Goal: Information Seeking & Learning: Learn about a topic

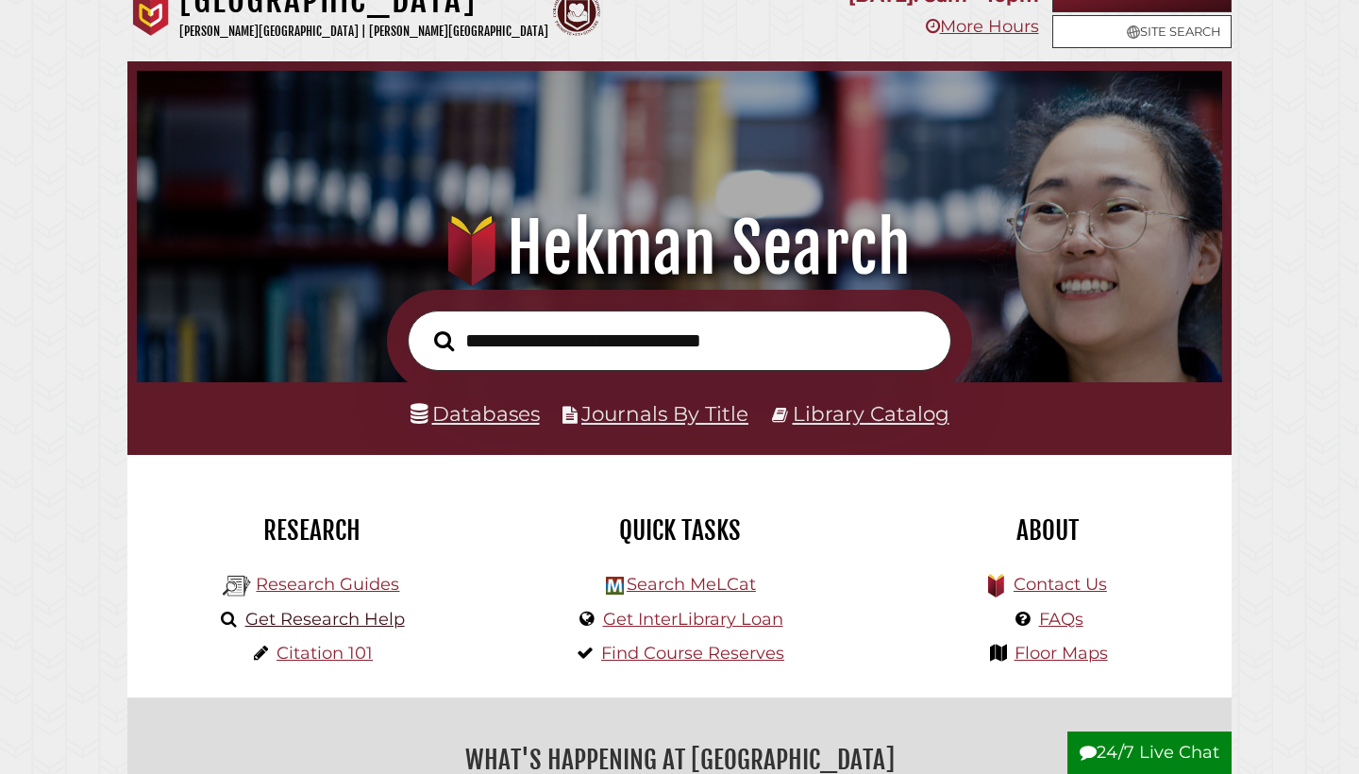
scroll to position [30, 0]
click at [324, 584] on link "Research Guides" at bounding box center [327, 584] width 143 height 21
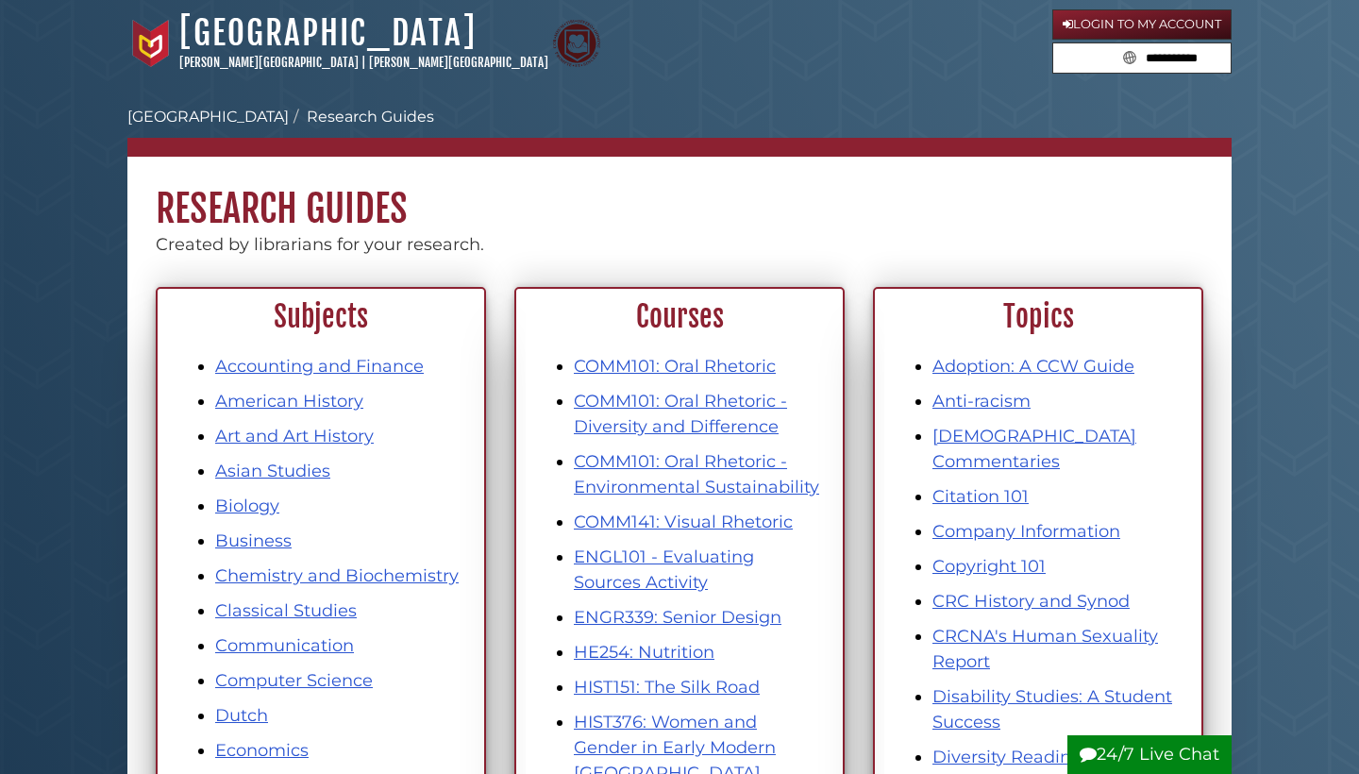
click at [1068, 22] on icon at bounding box center [1068, 24] width 10 height 12
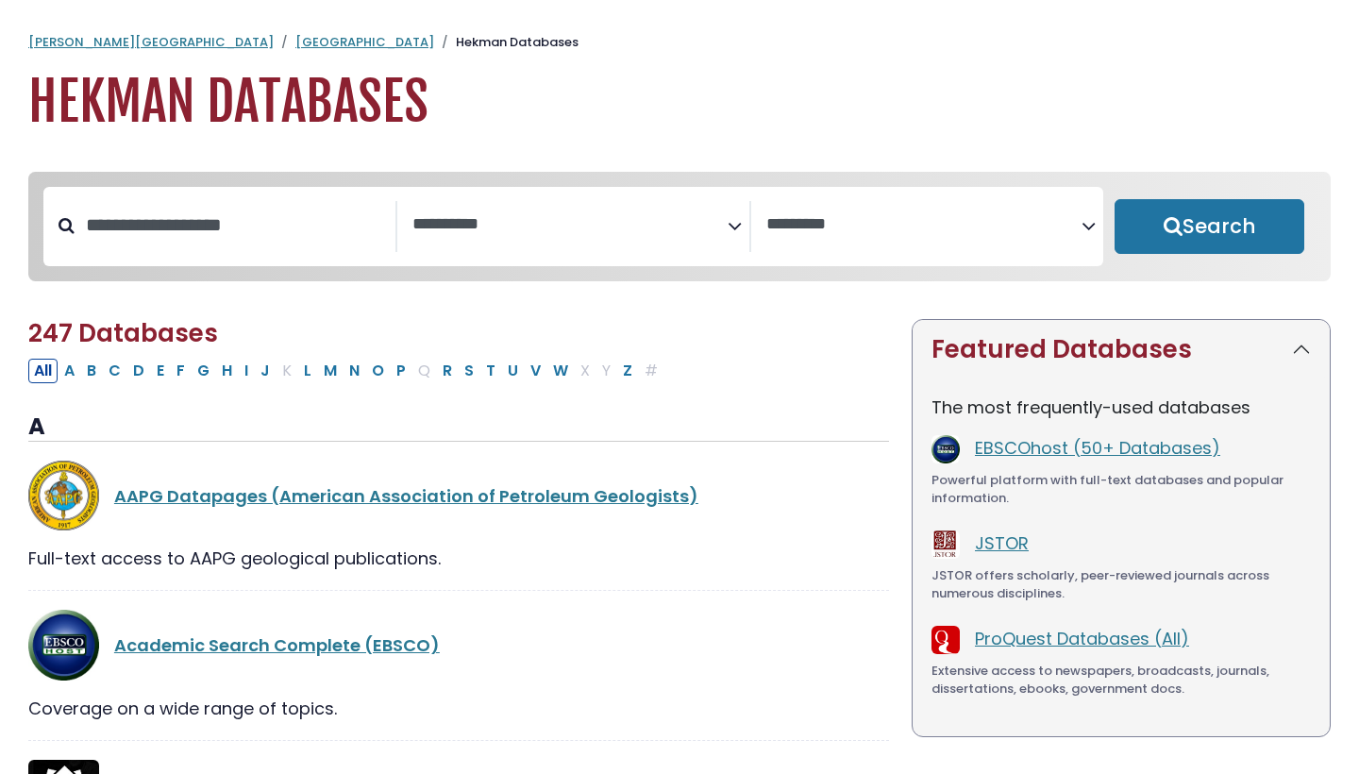
select select "Database Subject Filter"
select select "Database Vendors Filter"
click at [267, 225] on input "Search database by title or keyword" at bounding box center [235, 225] width 321 height 31
type input "********"
click at [1209, 227] on button "Search" at bounding box center [1210, 226] width 190 height 55
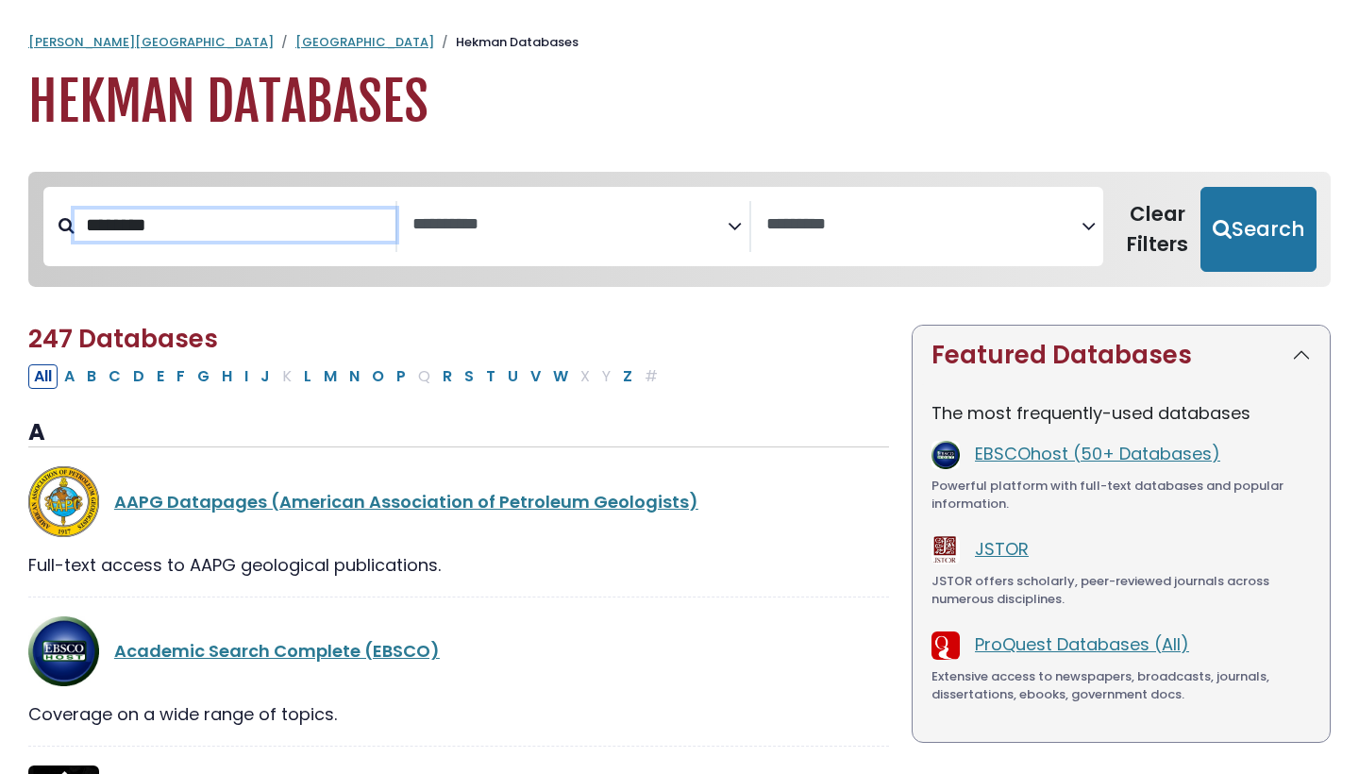
select select "Database Subject Filter"
select select "Database Vendors Filter"
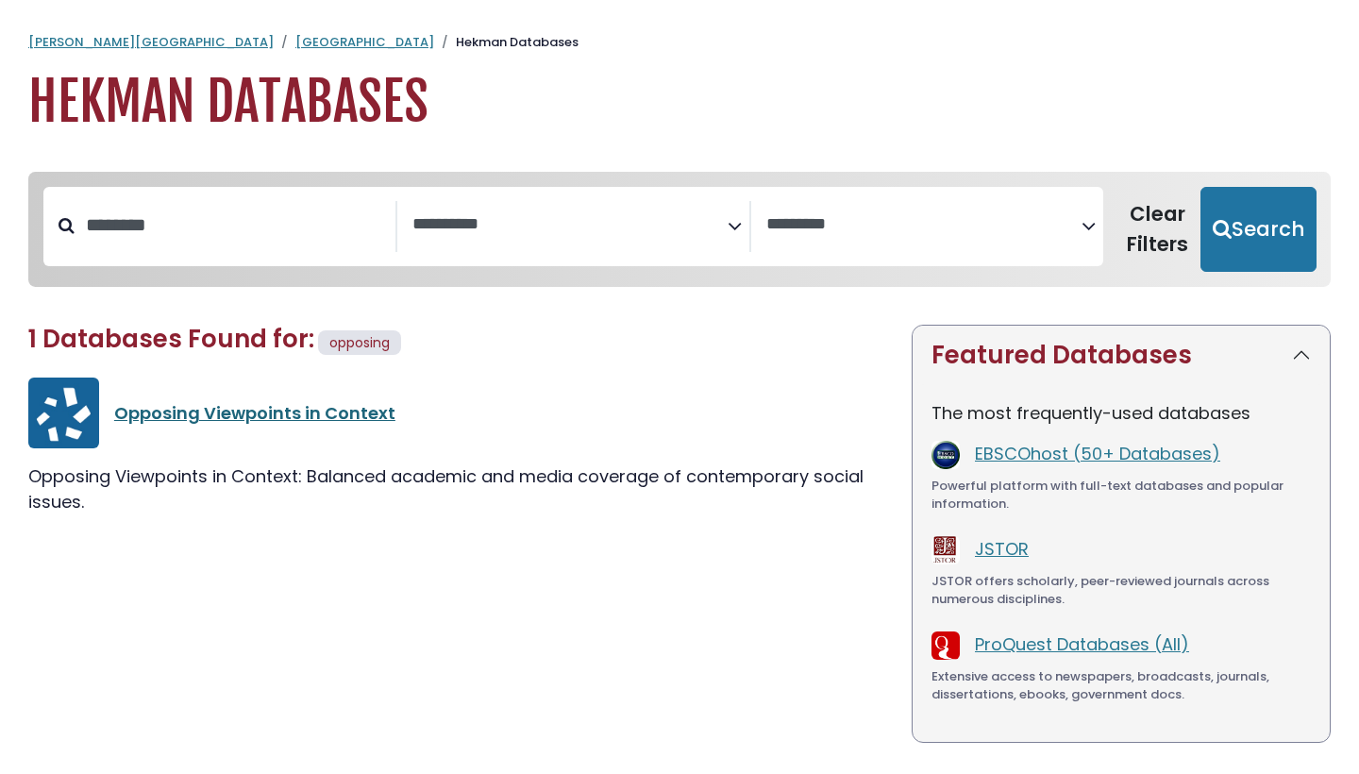
click at [127, 416] on link "Opposing Viewpoints in Context" at bounding box center [254, 413] width 281 height 24
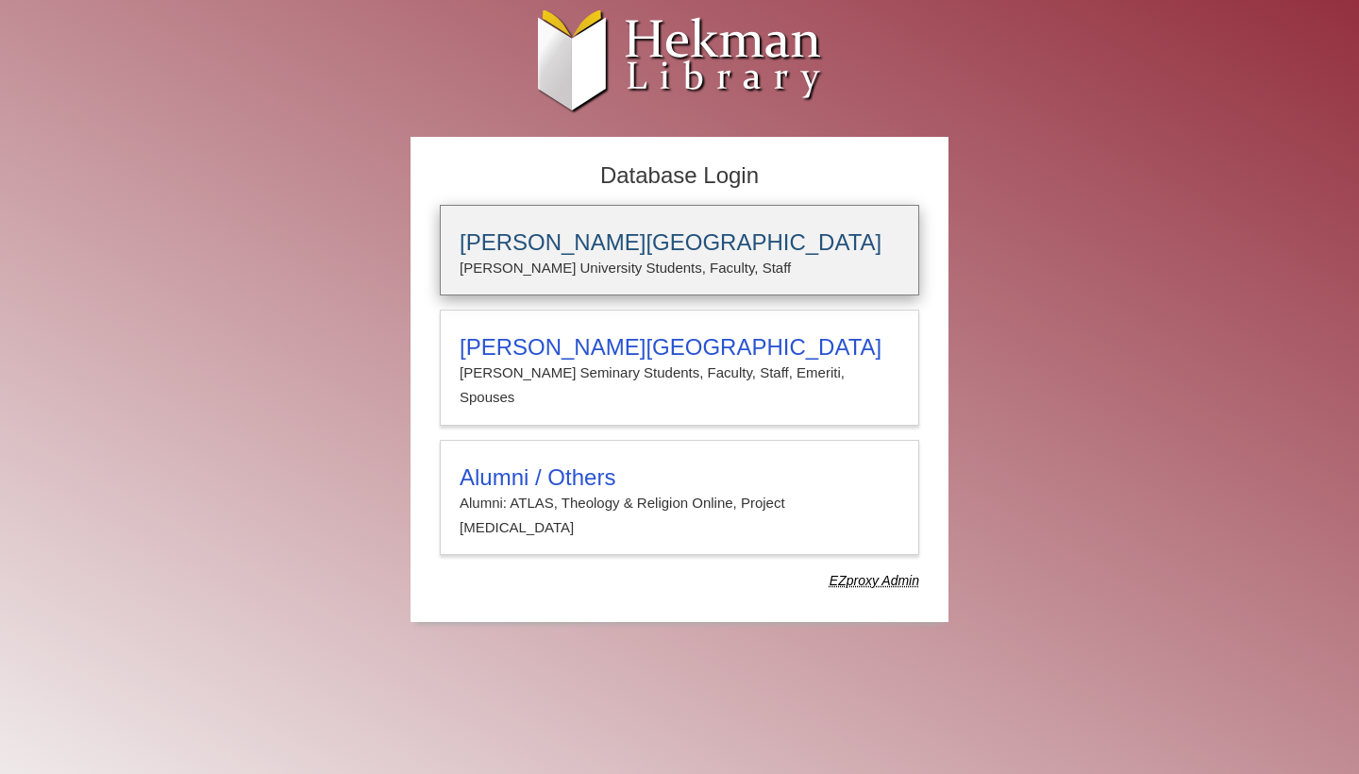
click at [509, 257] on p "Calvin University Students, Faculty, Staff" at bounding box center [680, 268] width 440 height 25
